Goal: Information Seeking & Learning: Learn about a topic

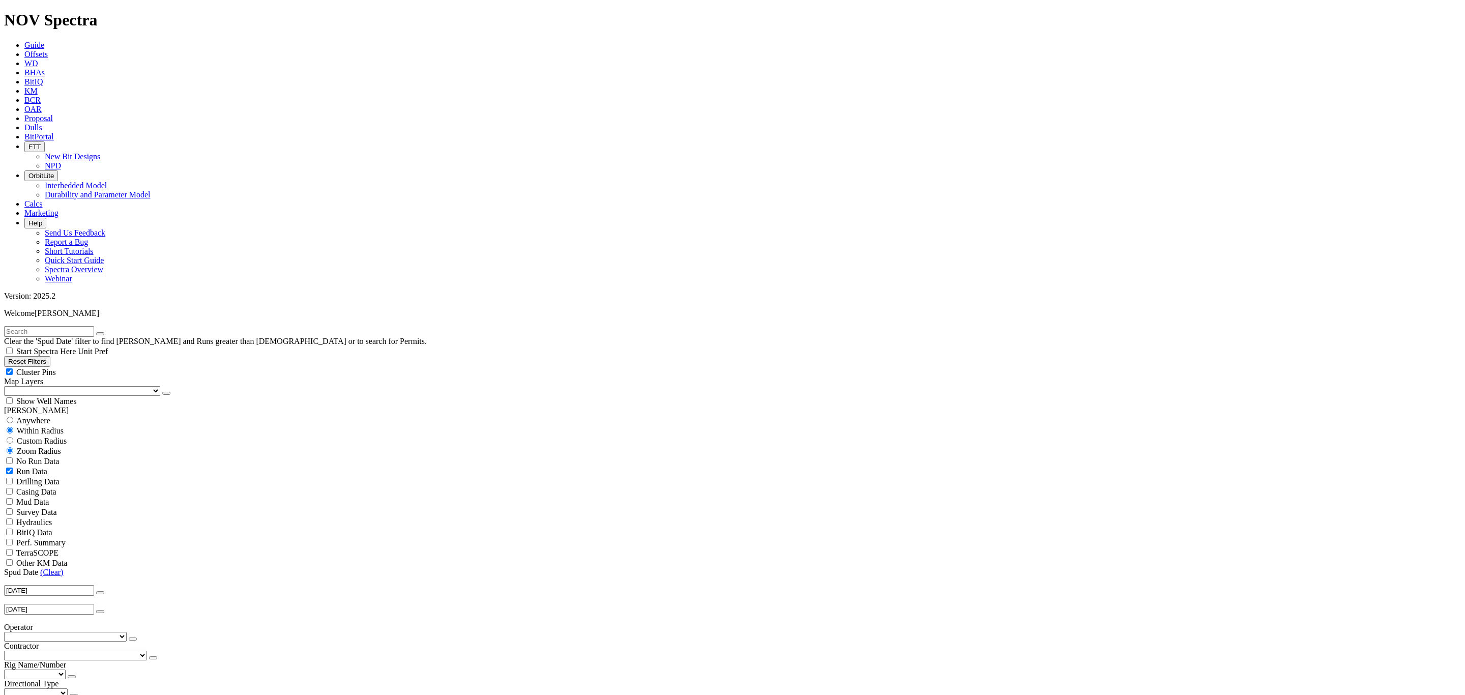
scroll to position [153, 0]
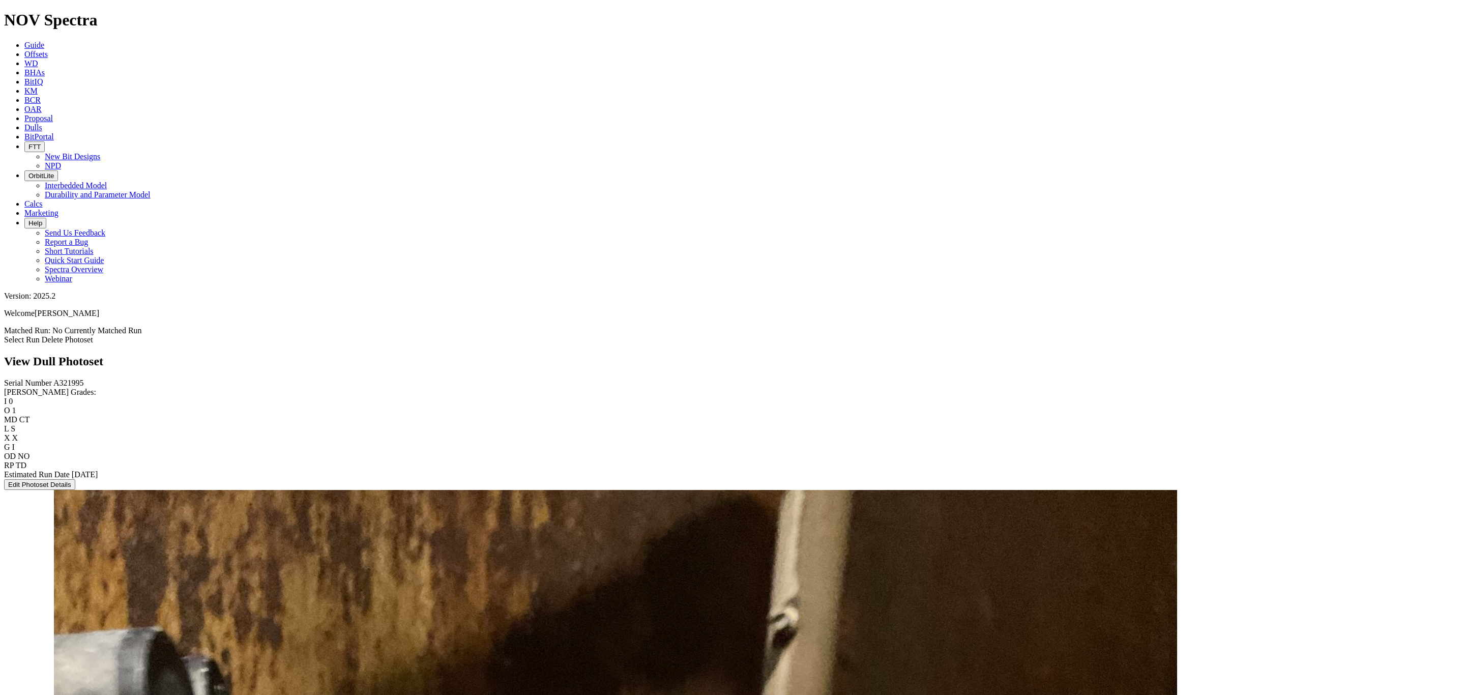
scroll to position [68, 0]
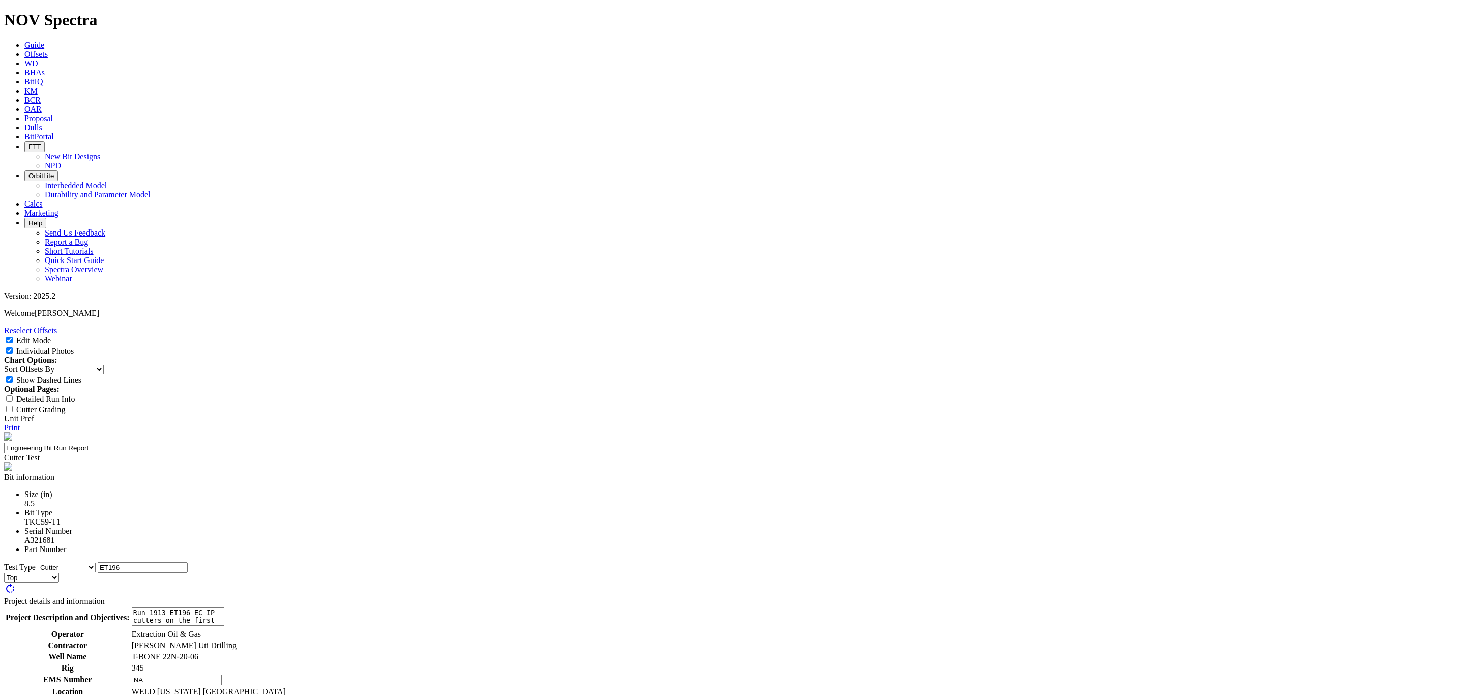
select select "Cutter"
select select "string:BT"
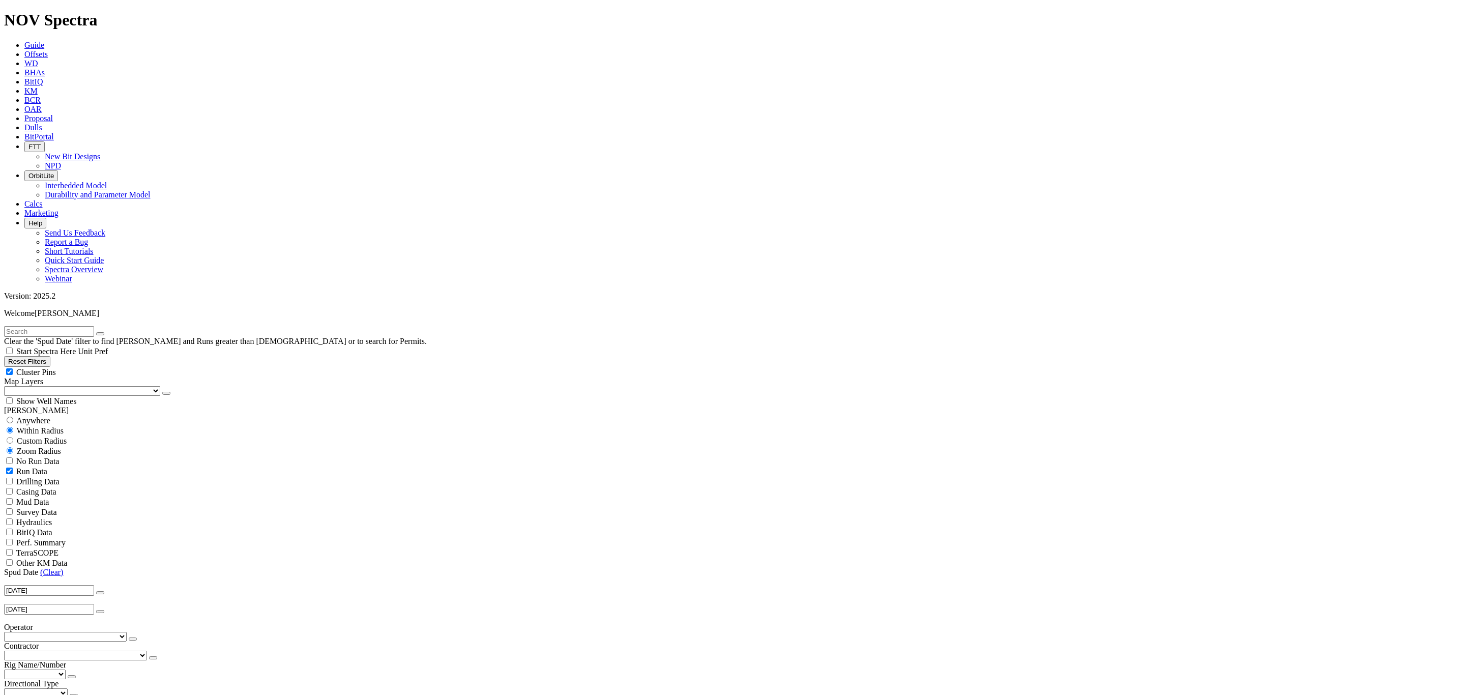
scroll to position [153, 0]
